Goal: Information Seeking & Learning: Learn about a topic

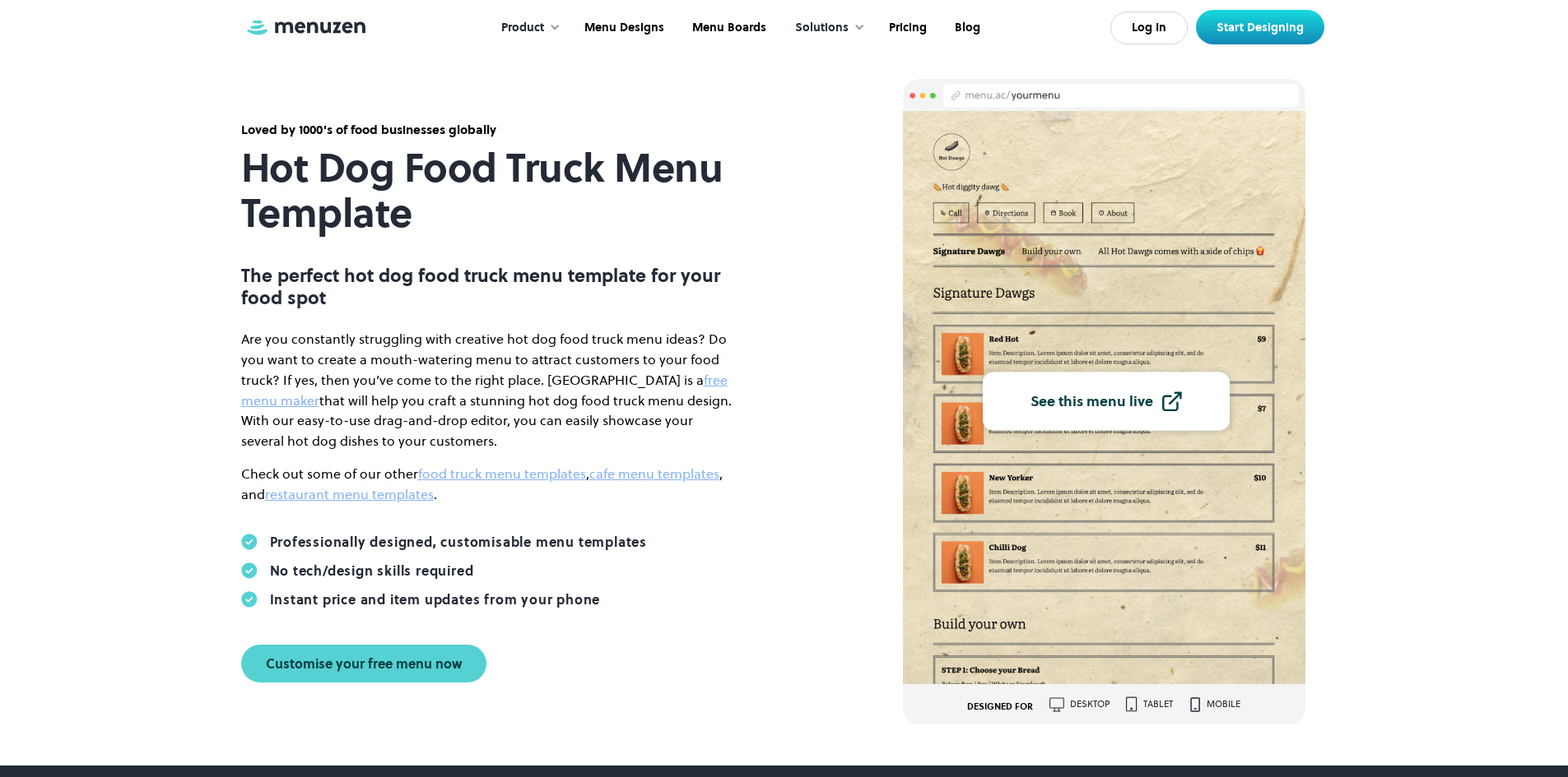
scroll to position [82, 0]
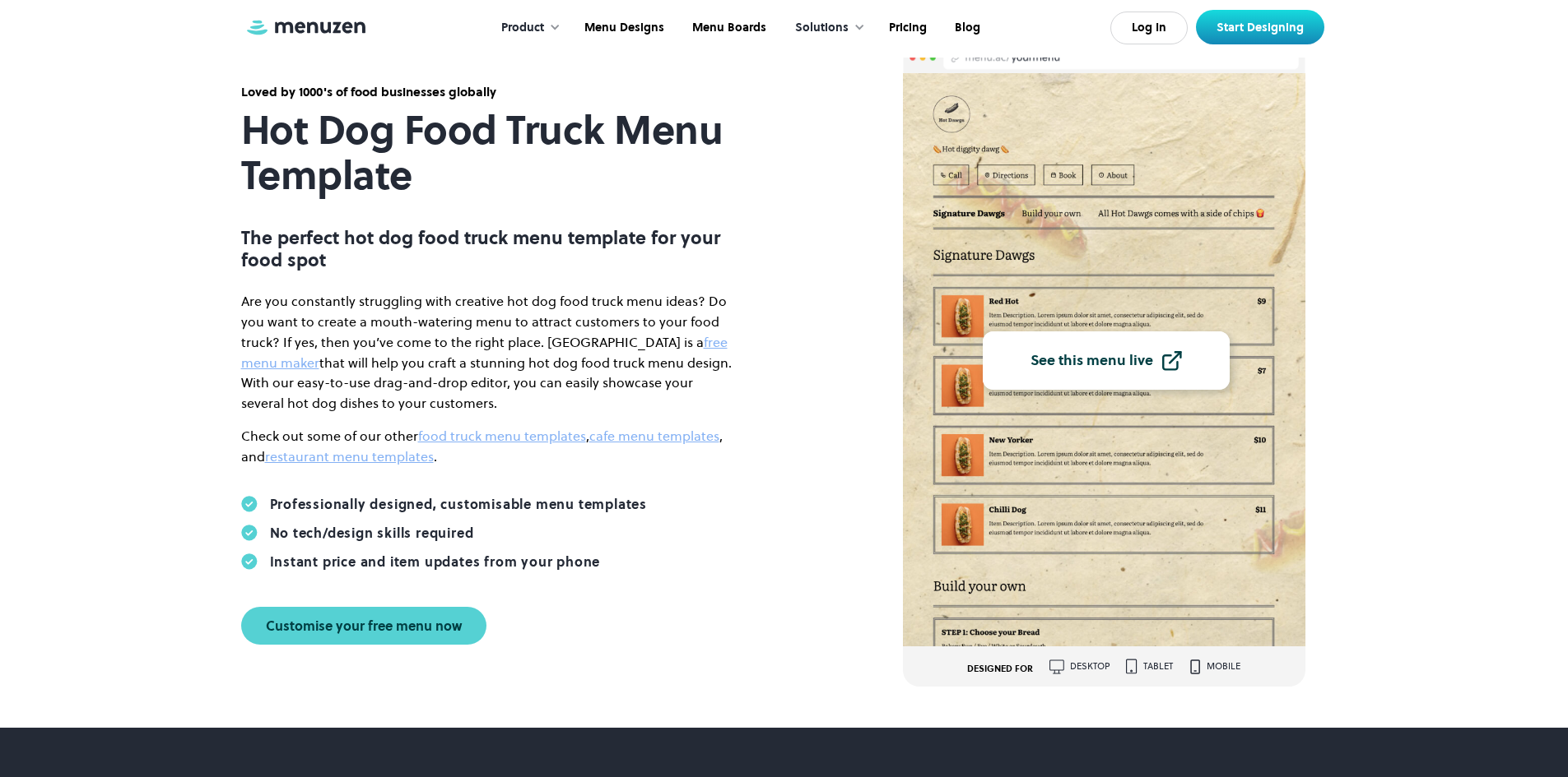
click at [1115, 357] on div "See this menu live" at bounding box center [1092, 361] width 123 height 14
click at [1359, 81] on div "See this menu live DESIGNED FOR desktop tablet mobile" at bounding box center [1140, 364] width 474 height 646
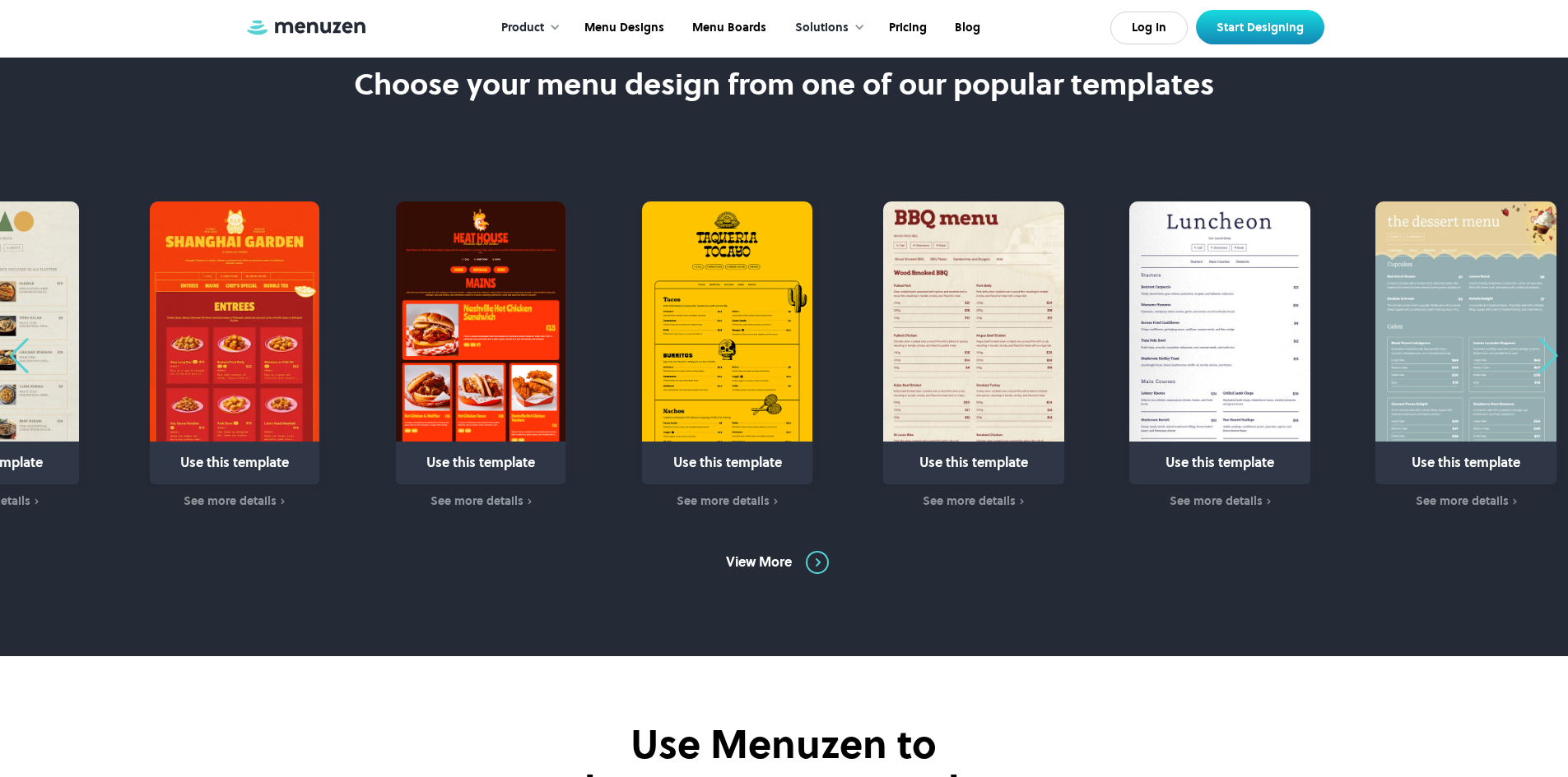
scroll to position [905, 0]
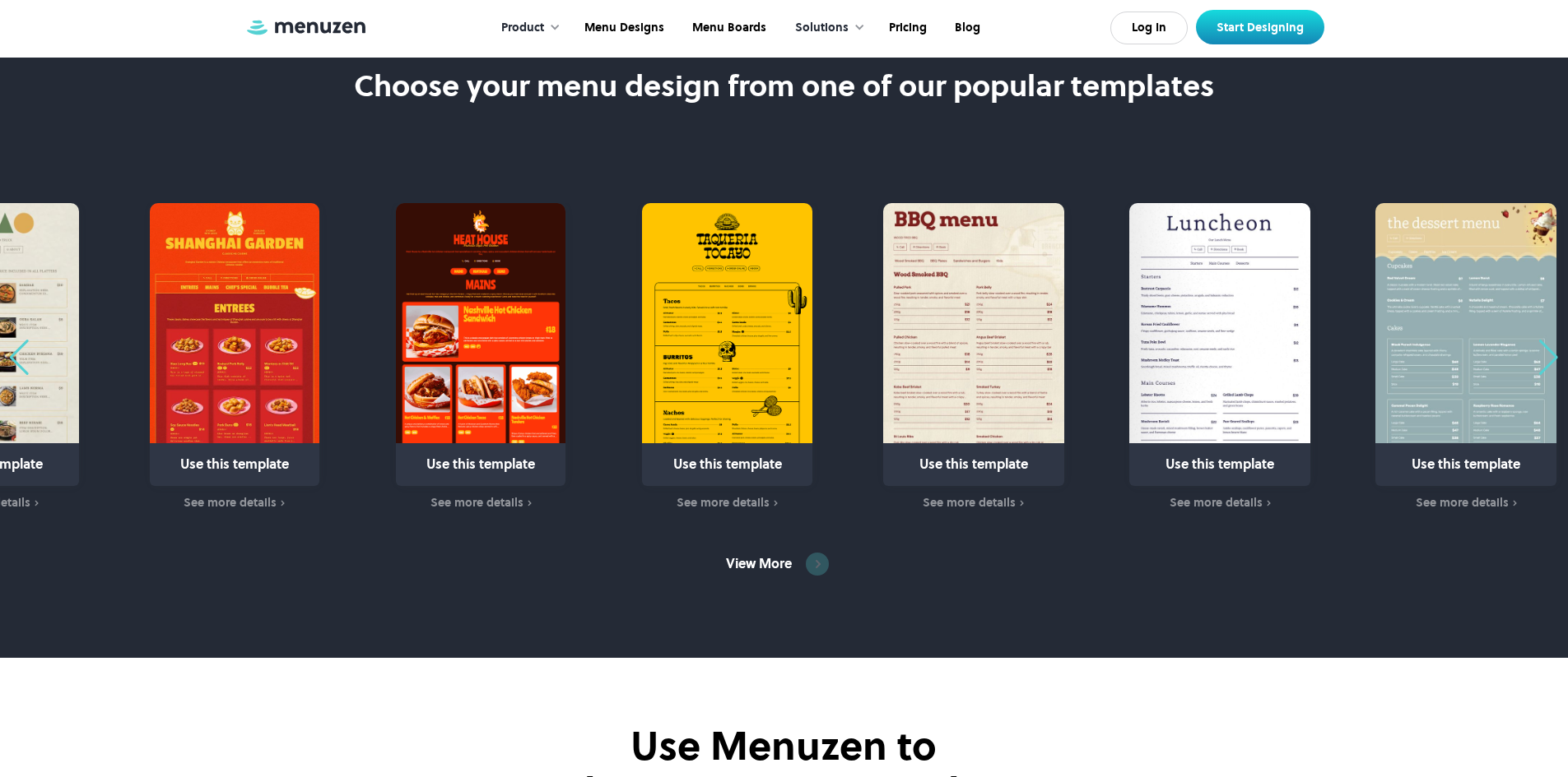
click at [821, 554] on img at bounding box center [816, 564] width 23 height 23
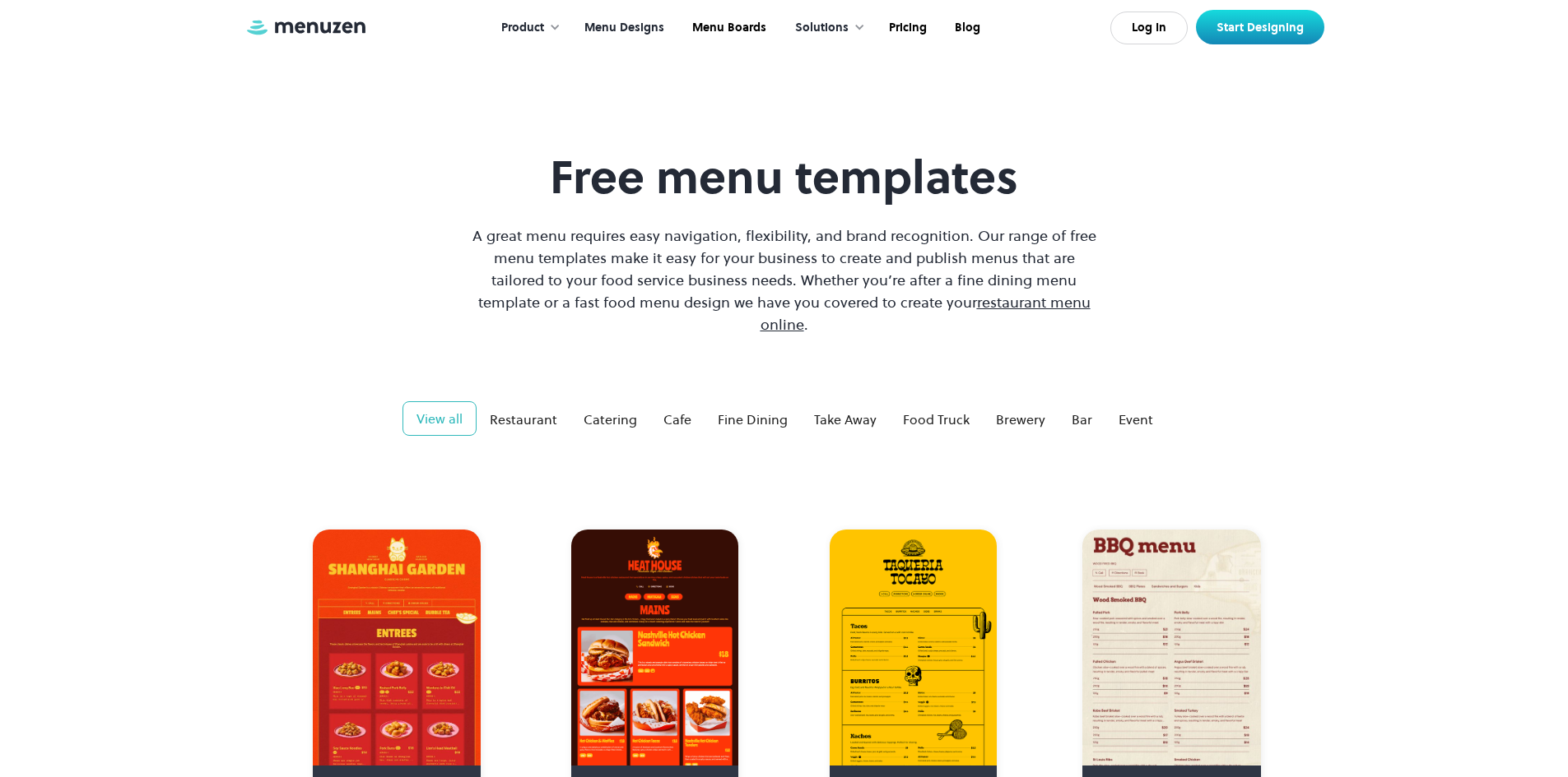
click at [1168, 299] on div "Free menu templates A great menu requires easy navigation, flexibility, and bra…" at bounding box center [784, 243] width 1080 height 186
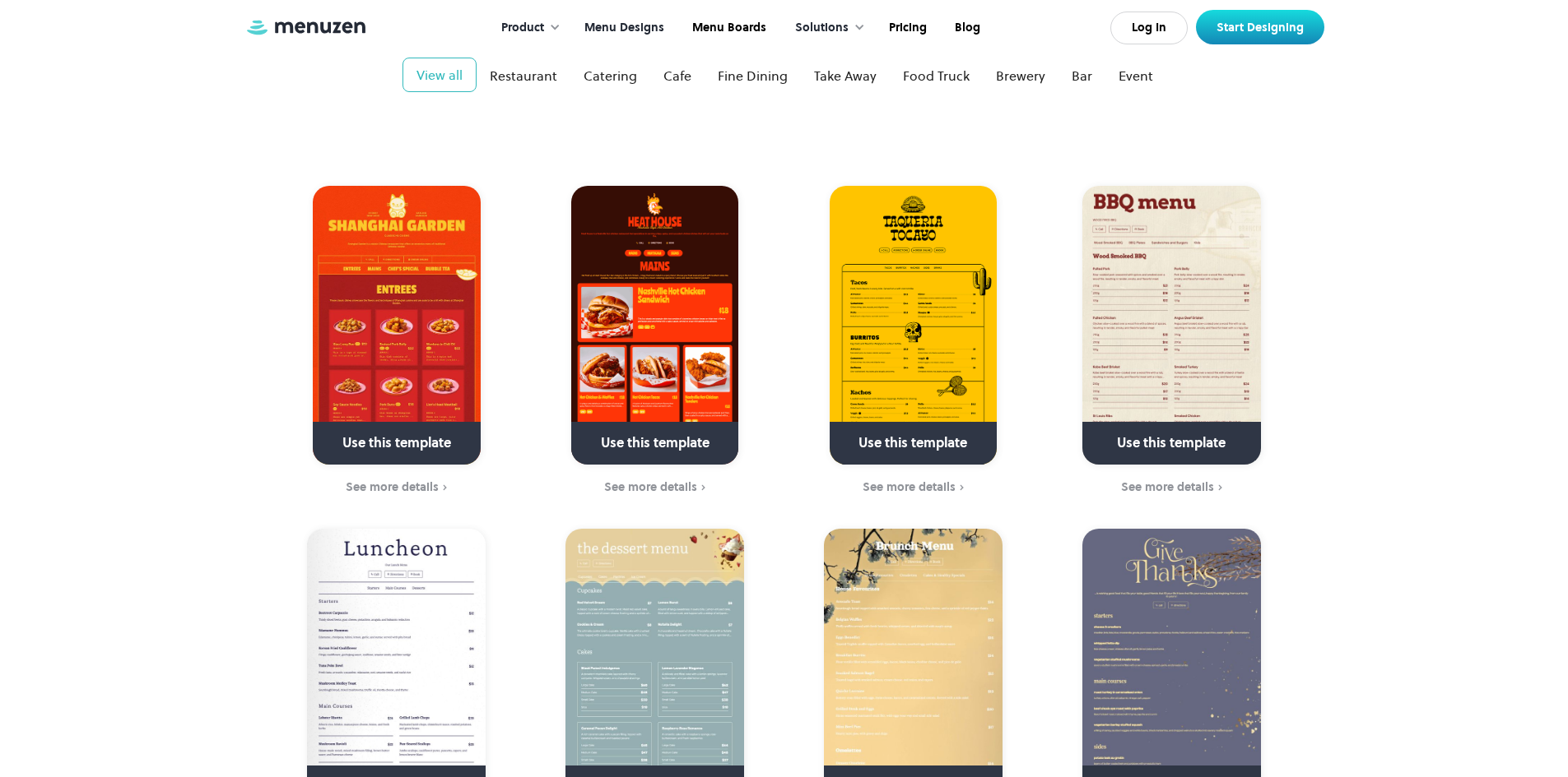
scroll to position [329, 0]
